Goal: Transaction & Acquisition: Book appointment/travel/reservation

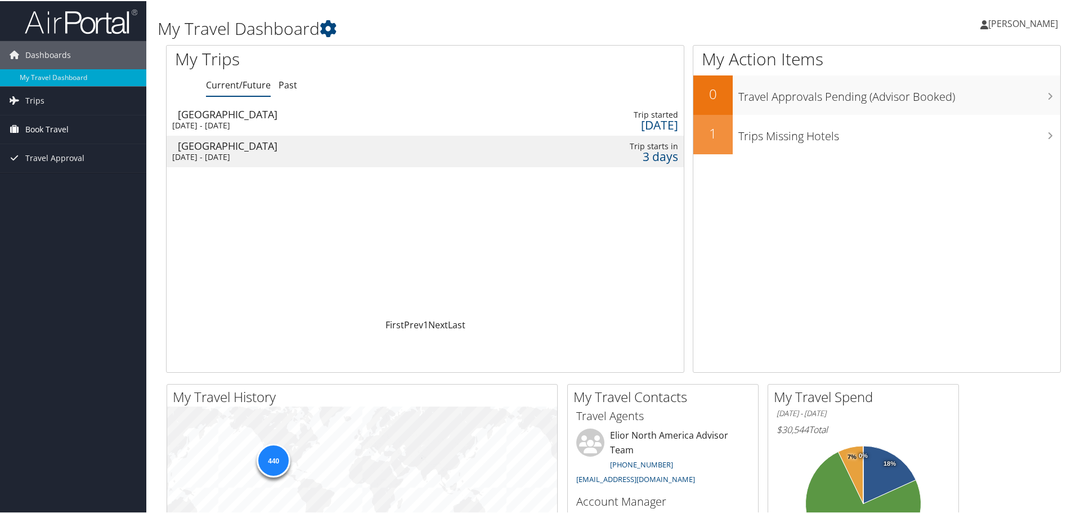
click at [53, 128] on span "Book Travel" at bounding box center [46, 128] width 43 height 28
click at [61, 133] on span "Book Travel" at bounding box center [46, 128] width 43 height 28
click at [56, 125] on span "Book Travel" at bounding box center [46, 128] width 43 height 28
click at [62, 185] on link "Book/Manage Online Trips" at bounding box center [73, 184] width 146 height 17
